Goal: Transaction & Acquisition: Purchase product/service

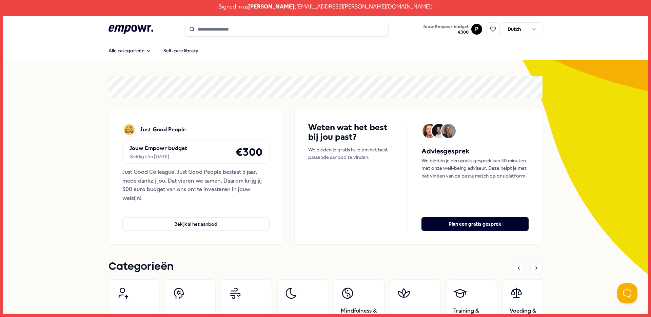
click at [259, 28] on input "Search for products, categories or subcategories" at bounding box center [286, 29] width 203 height 15
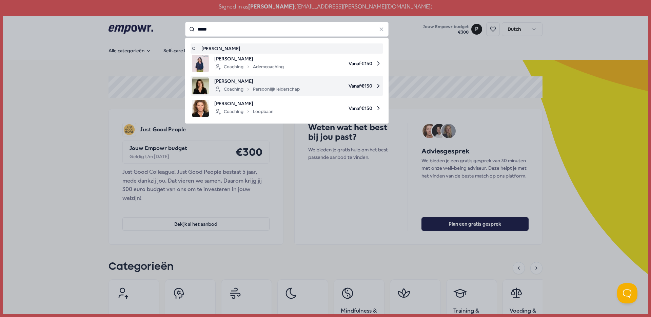
click at [297, 88] on div "[PERSON_NAME] Coaching Persoonlijk leiderschap Vanaf € 150" at bounding box center [287, 85] width 190 height 17
type input "*****"
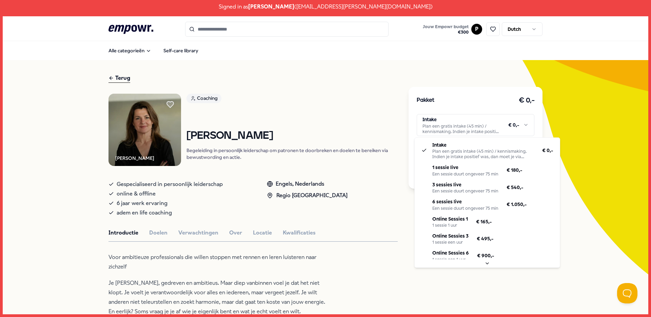
click at [487, 118] on html "Signed in as [PERSON_NAME] ( [EMAIL_ADDRESS][PERSON_NAME][DOMAIN_NAME] ) .empow…" at bounding box center [325, 158] width 651 height 317
click at [258, 231] on html "Signed in as [PERSON_NAME] ( [EMAIL_ADDRESS][PERSON_NAME][DOMAIN_NAME] ) .empow…" at bounding box center [325, 158] width 651 height 317
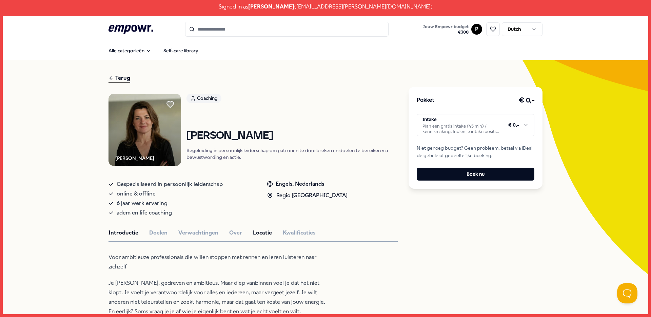
click at [258, 231] on button "Locatie" at bounding box center [262, 232] width 19 height 9
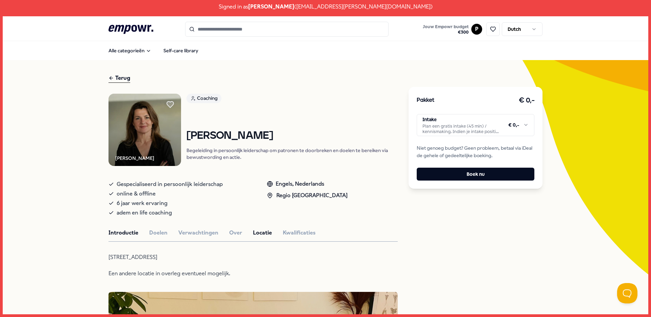
click at [128, 232] on button "Introductie" at bounding box center [123, 232] width 30 height 9
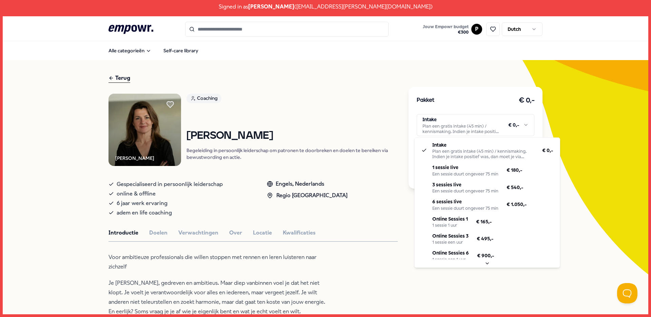
click at [472, 127] on html "Signed in as [PERSON_NAME] ( [EMAIL_ADDRESS][PERSON_NAME][DOMAIN_NAME] ) .empow…" at bounding box center [325, 158] width 651 height 317
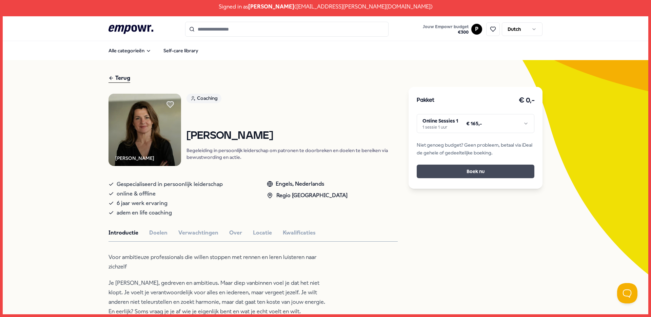
click at [476, 174] on button "Boek nu" at bounding box center [476, 171] width 118 height 14
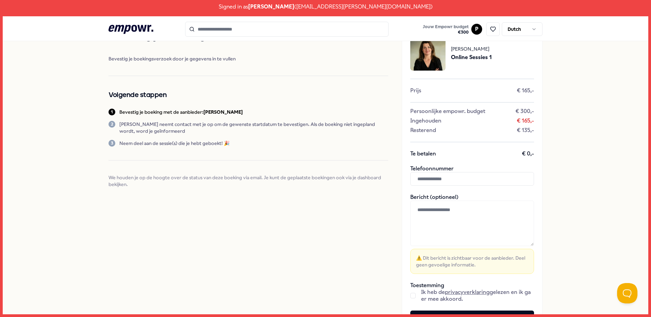
scroll to position [61, 0]
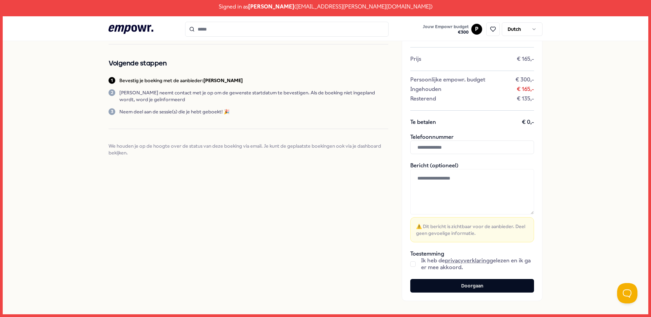
click at [410, 264] on button "button" at bounding box center [412, 263] width 5 height 5
click at [437, 285] on button "Doorgaan" at bounding box center [472, 286] width 124 height 14
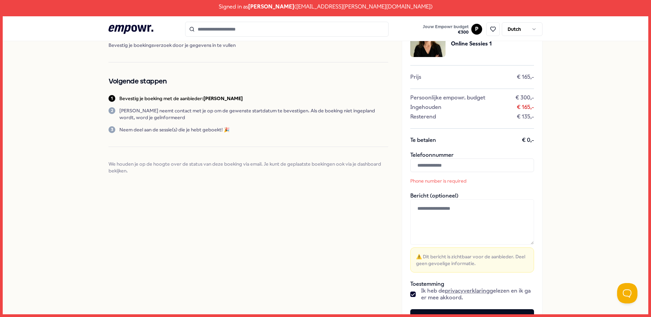
scroll to position [9, 0]
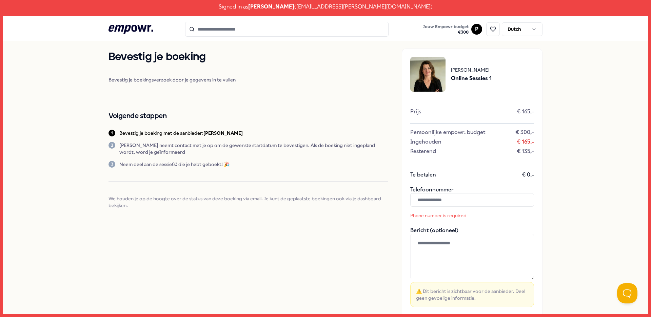
click at [474, 27] on html "Signed in as [PERSON_NAME] ( [EMAIL_ADDRESS][PERSON_NAME][DOMAIN_NAME] ) .empow…" at bounding box center [325, 158] width 651 height 317
click at [457, 109] on div "Log uit" at bounding box center [473, 113] width 67 height 20
